Goal: Task Accomplishment & Management: Use online tool/utility

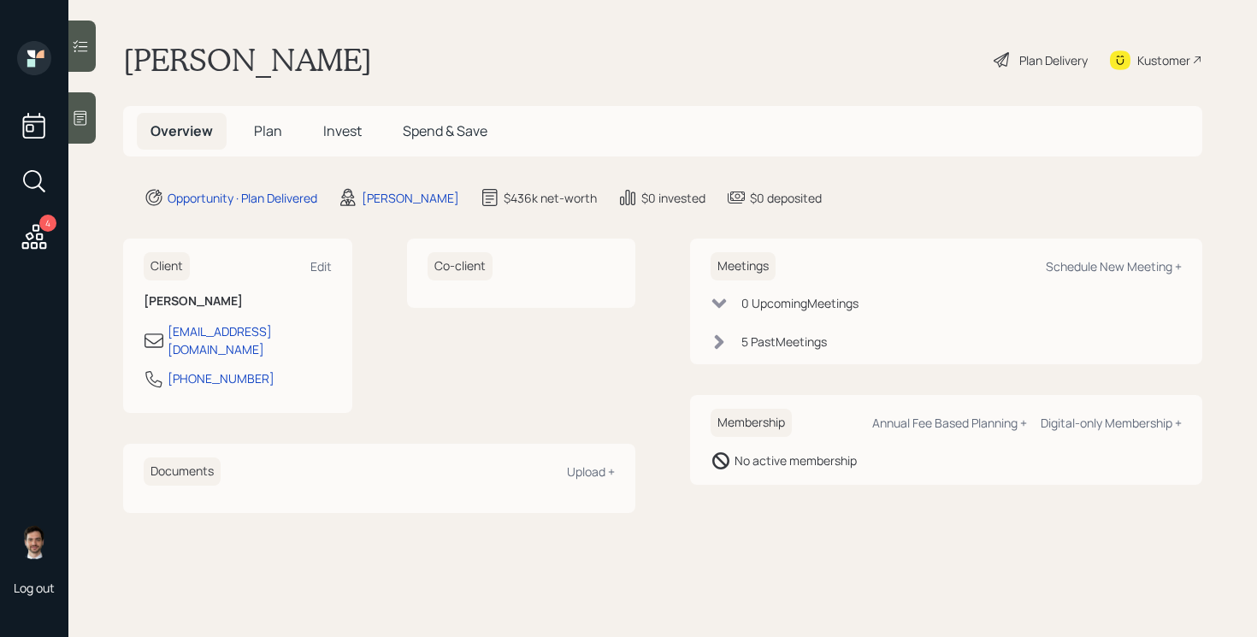
click at [256, 126] on span "Plan" at bounding box center [268, 130] width 28 height 19
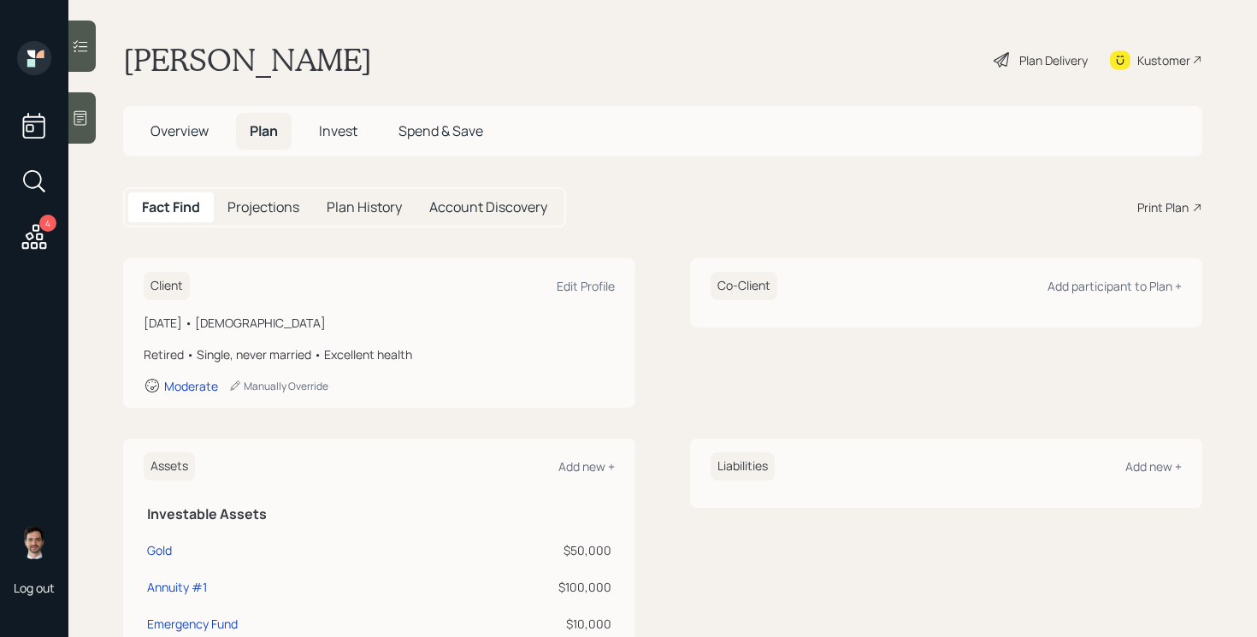
click at [1165, 209] on div "Print Plan" at bounding box center [1163, 207] width 51 height 18
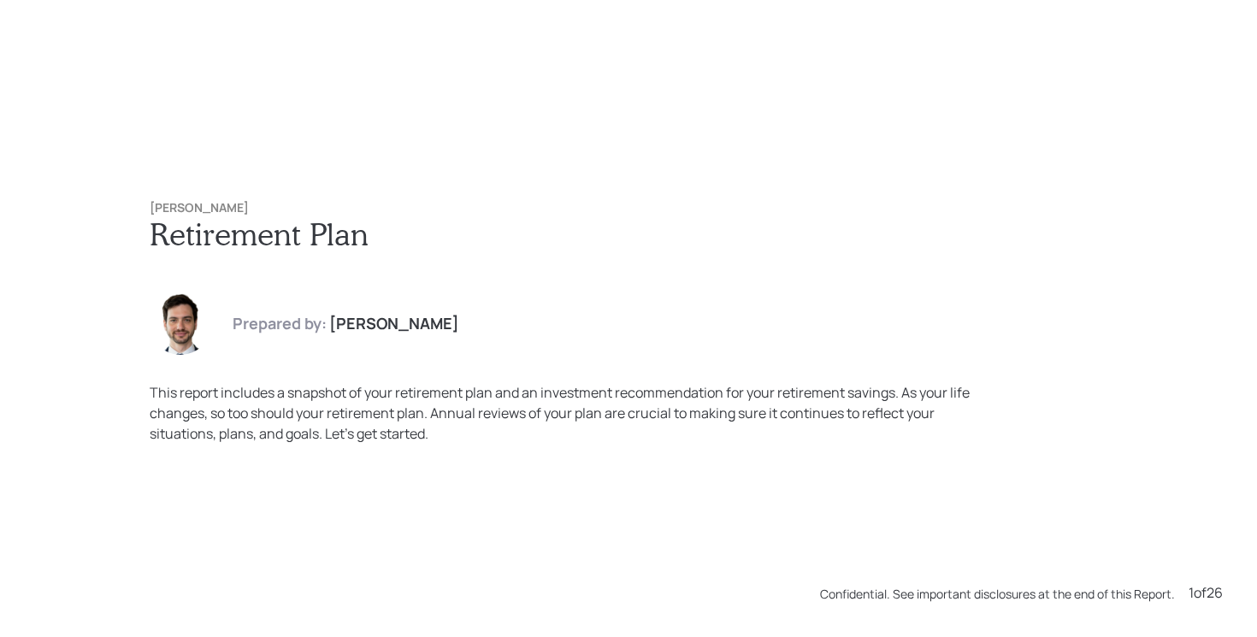
click at [827, 337] on div "Prepared by: Jonah Coleman" at bounding box center [629, 324] width 958 height 62
